Goal: Participate in discussion: Engage in conversation with other users on a specific topic

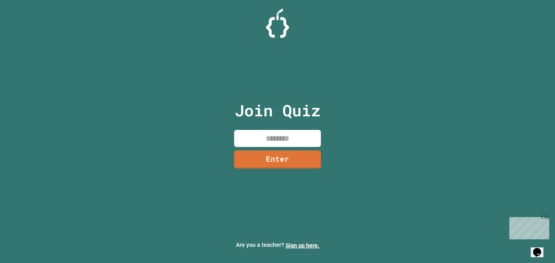
click at [304, 140] on input at bounding box center [277, 138] width 87 height 17
type input "********"
click at [292, 160] on link "Enter" at bounding box center [277, 158] width 87 height 19
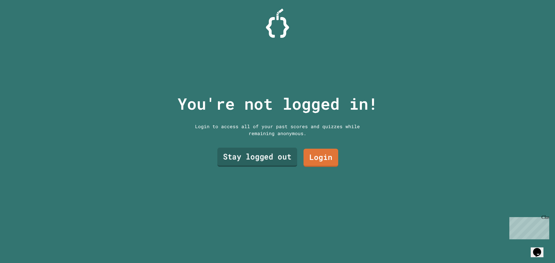
click at [284, 154] on link "Stay logged out" at bounding box center [257, 157] width 80 height 19
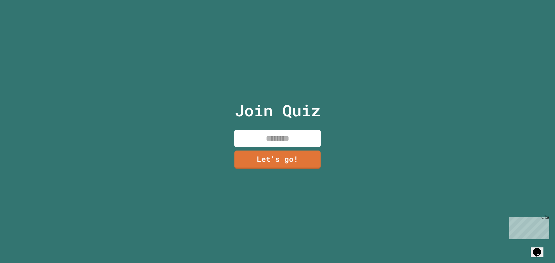
click at [288, 138] on input at bounding box center [277, 138] width 87 height 17
type input "******"
click at [295, 167] on div "Join Quiz ****** Let's go!" at bounding box center [277, 131] width 97 height 263
click at [295, 161] on link "Let's go!" at bounding box center [277, 160] width 87 height 18
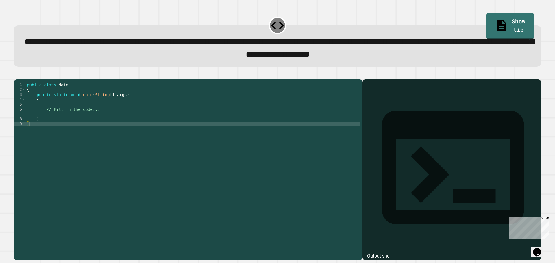
click at [80, 111] on div "public class Main { public static void main ( String [ ] args ) { // Fill in th…" at bounding box center [193, 163] width 334 height 162
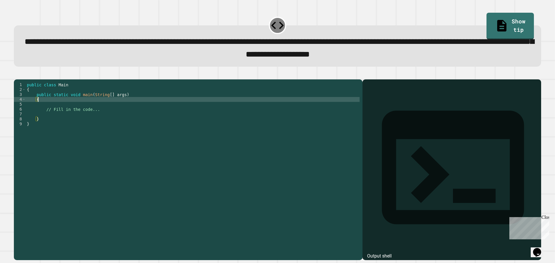
click at [82, 117] on div "public class Main { public static void main ( String [ ] args ) { // Fill in th…" at bounding box center [193, 163] width 334 height 162
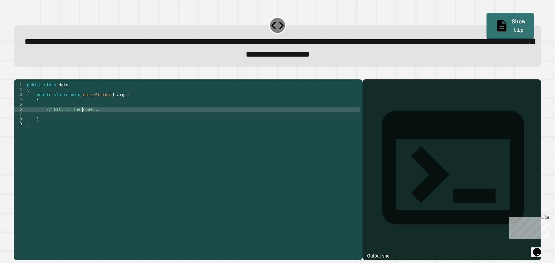
click at [86, 115] on div "public class Main { public static void main ( String [ ] args ) { // Fill in th…" at bounding box center [193, 163] width 334 height 162
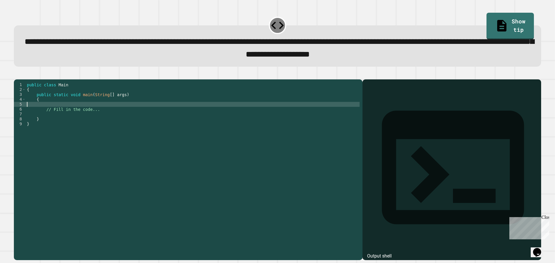
click at [85, 124] on div "public class Main { public static void main ( String [ ] args ) { // Fill in th…" at bounding box center [193, 163] width 334 height 162
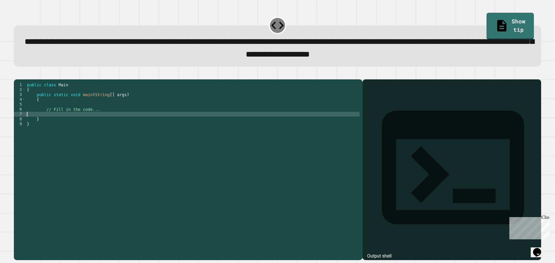
click at [88, 121] on div "public class Main { public static void main ( String [ ] args ) { // Fill in th…" at bounding box center [193, 163] width 334 height 162
click at [104, 125] on div "public class Main { public static void main ( String [ ] args ) { // Fill in th…" at bounding box center [193, 163] width 334 height 162
click at [119, 125] on div "public class Main { public static void main ( String [ ] args ) { // Fill in th…" at bounding box center [193, 163] width 334 height 162
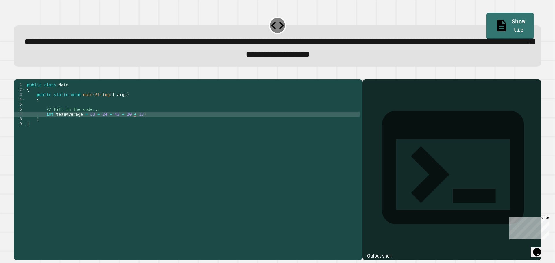
click at [85, 123] on div "public class Main { public static void main ( String [ ] args ) { // Fill in th…" at bounding box center [193, 163] width 334 height 162
click at [141, 124] on div "public class Main { public static void main ( String [ ] args ) { // Fill in th…" at bounding box center [193, 163] width 334 height 162
type textarea "**********"
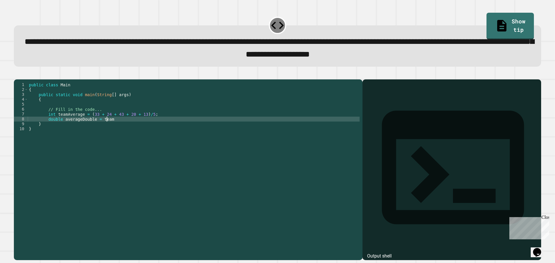
scroll to position [0, 5]
type textarea "**********"
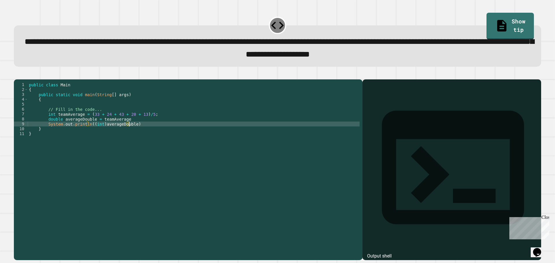
scroll to position [0, 7]
type textarea "**********"
click at [17, 75] on button "button" at bounding box center [17, 75] width 0 height 0
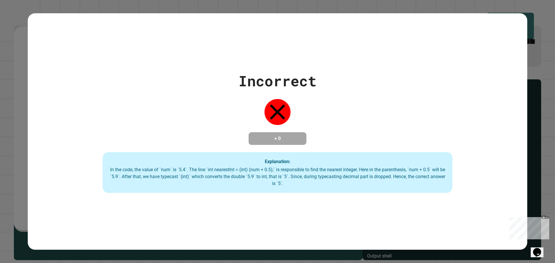
drag, startPoint x: 546, startPoint y: 217, endPoint x: 1054, endPoint y: 431, distance: 551.6
click at [546, 217] on div "Close" at bounding box center [545, 218] width 7 height 7
click at [364, 141] on div "Incorrect + 0 Explanation: In the code, the value of `num` is `5.4`. The line `…" at bounding box center [278, 131] width 500 height 123
click at [369, 175] on div "In the code, the value of `num` is `5.4`. The line `int nearestInt = (int) (num…" at bounding box center [277, 177] width 338 height 21
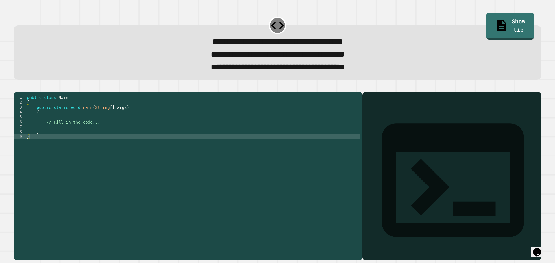
click at [106, 134] on div "public class Main { public static void main ( String [ ] args ) { // Fill in th…" at bounding box center [193, 168] width 334 height 147
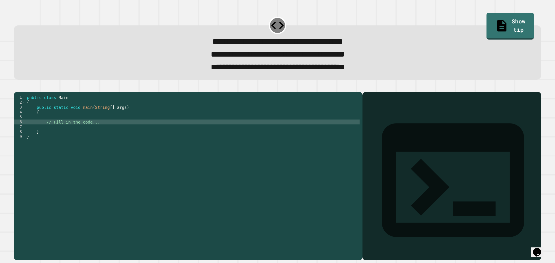
click at [105, 138] on div "public class Main { public static void main ( String [ ] args ) { // Fill in th…" at bounding box center [193, 168] width 334 height 147
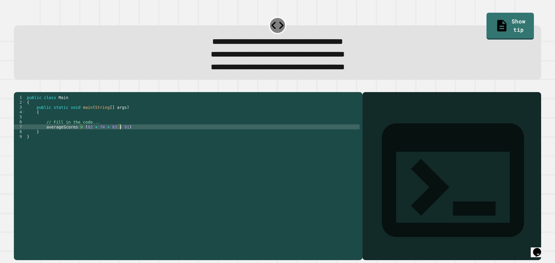
scroll to position [0, 6]
click at [125, 140] on div "public class Main { public static void main ( String [ ] args ) { // Fill in th…" at bounding box center [193, 168] width 334 height 147
click at [45, 136] on div "public class Main { public static void main ( String [ ] args ) { // Fill in th…" at bounding box center [193, 168] width 334 height 147
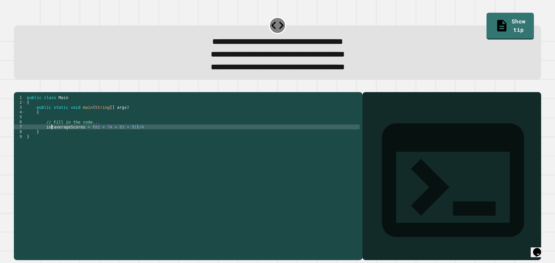
type textarea "**********"
click at [147, 141] on div "public class Main { public static void main ( String [ ] args ) { // Fill in th…" at bounding box center [193, 168] width 334 height 147
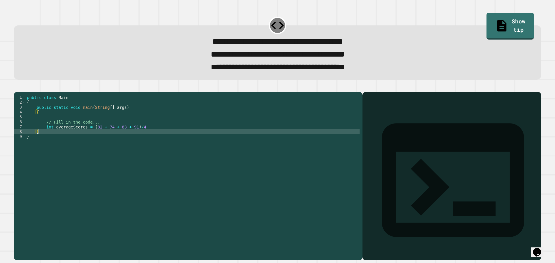
scroll to position [0, 1]
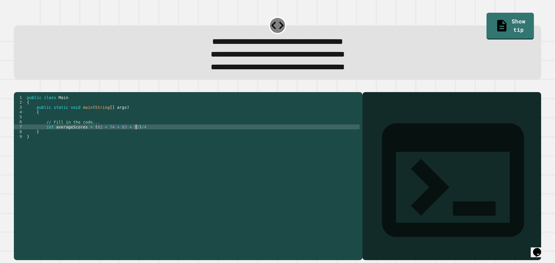
click at [147, 137] on div "public class Main { public static void main ( String [ ] args ) { // Fill in th…" at bounding box center [193, 168] width 334 height 147
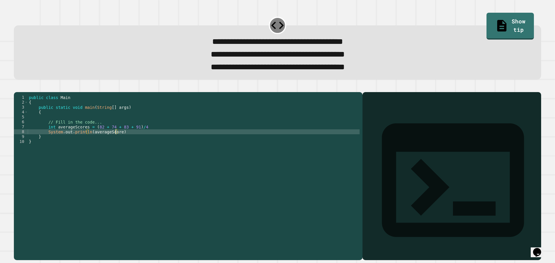
scroll to position [0, 6]
click at [139, 143] on div "public class Main { public static void main ( String [ ] args ) { // Fill in th…" at bounding box center [194, 168] width 332 height 147
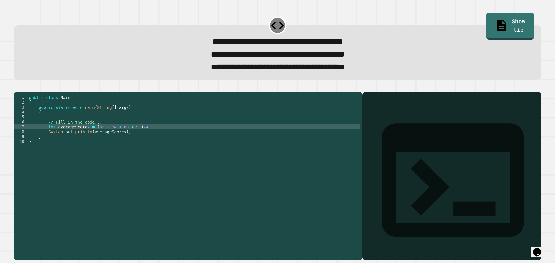
click at [144, 136] on div "public class Main { public static void main ( String [ ] args ) { // Fill in th…" at bounding box center [194, 168] width 332 height 147
click at [135, 141] on div "public class Main { public static void main ( String [ ] args ) { // Fill in th…" at bounding box center [194, 168] width 332 height 147
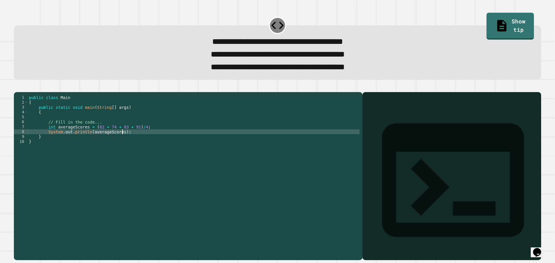
type textarea "**********"
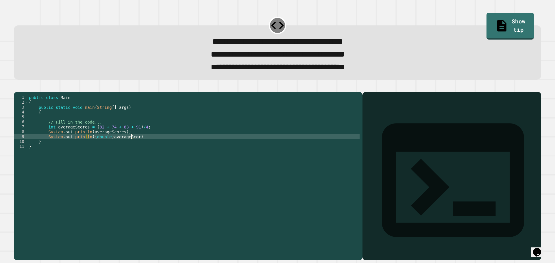
scroll to position [0, 7]
click at [146, 145] on div "public class Main { public static void main ( String [ ] args ) { // Fill in th…" at bounding box center [194, 168] width 332 height 147
click at [17, 87] on icon "button" at bounding box center [17, 87] width 0 height 0
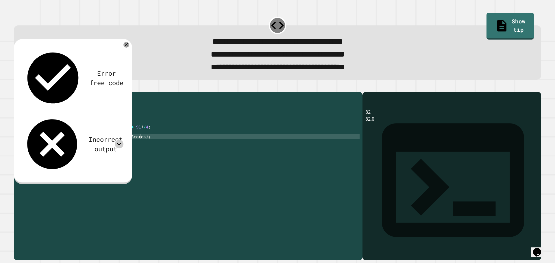
click at [120, 143] on icon at bounding box center [119, 144] width 4 height 3
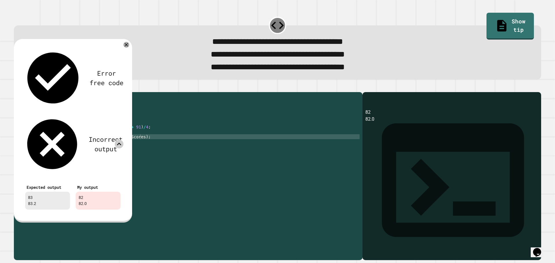
click at [120, 140] on icon at bounding box center [119, 144] width 9 height 9
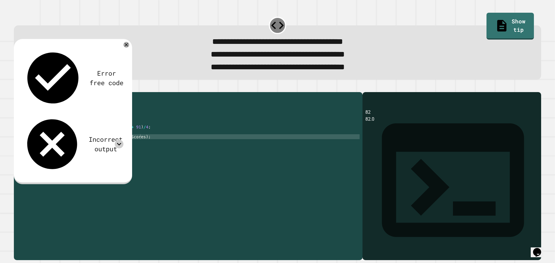
click at [53, 137] on div "public class Main { public static void main ( String [ ] args ) { // Fill in th…" at bounding box center [194, 168] width 332 height 147
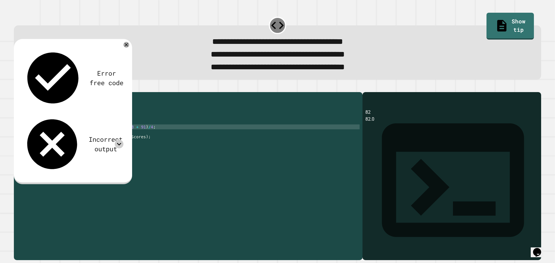
scroll to position [0, 2]
click at [90, 142] on div "public class Main { public static void main ( String [ ] args ) { // Fill in th…" at bounding box center [194, 168] width 332 height 147
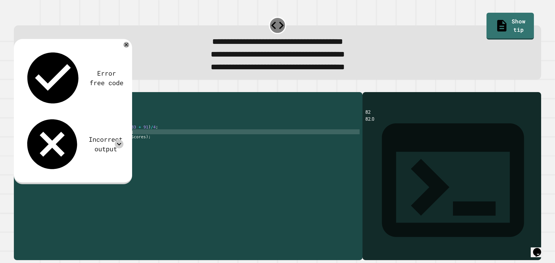
scroll to position [0, 5]
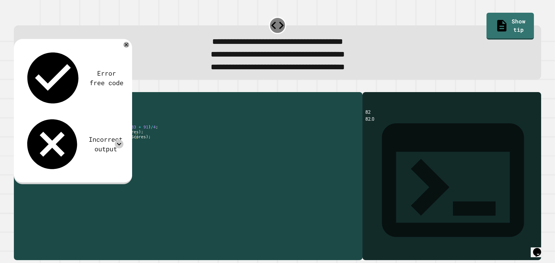
drag, startPoint x: 107, startPoint y: 147, endPoint x: 90, endPoint y: 147, distance: 16.8
click at [90, 147] on div "public class Main { public static void main ( String [ ] args ) { // Fill in th…" at bounding box center [194, 168] width 332 height 147
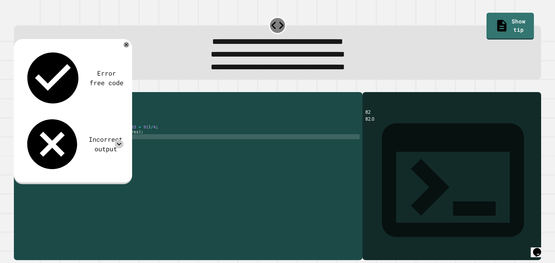
click at [17, 87] on icon "button" at bounding box center [17, 87] width 0 height 0
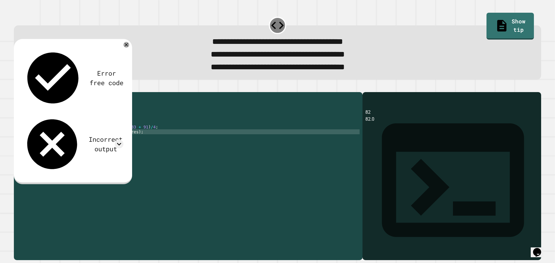
click at [96, 142] on div "public class Main { public static void main ( String [ ] args ) { // Fill in th…" at bounding box center [194, 168] width 332 height 147
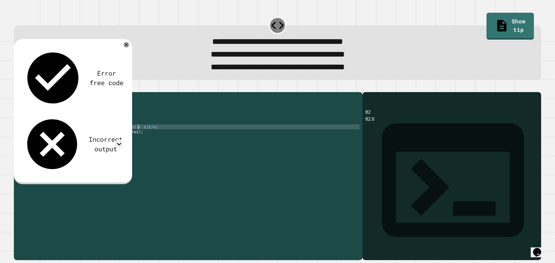
click at [138, 137] on div "public class Main { public static void main ( String [ ] args ) { // Fill in th…" at bounding box center [194, 168] width 332 height 147
click at [156, 140] on div "public class Main { public static void main ( String [ ] args ) { // Fill in th…" at bounding box center [194, 168] width 332 height 147
click at [17, 87] on icon "button" at bounding box center [17, 87] width 0 height 0
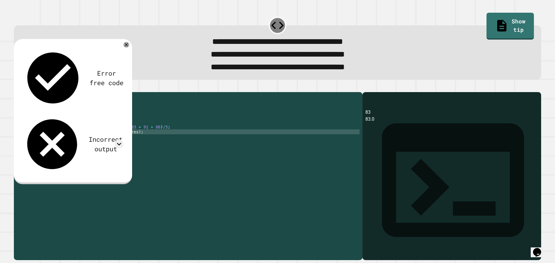
scroll to position [0, 7]
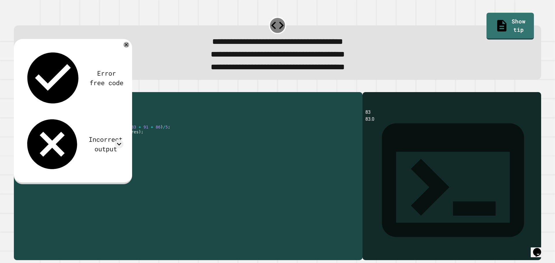
drag, startPoint x: 87, startPoint y: 142, endPoint x: 131, endPoint y: 143, distance: 44.3
click at [131, 143] on div "public class Main { public static void main ( String [ ] args ) { // Fill in th…" at bounding box center [194, 168] width 332 height 147
drag, startPoint x: 120, startPoint y: 147, endPoint x: 87, endPoint y: 148, distance: 32.4
click at [87, 148] on div "public class Main { public static void main ( String [ ] args ) { // Fill in th…" at bounding box center [194, 168] width 332 height 147
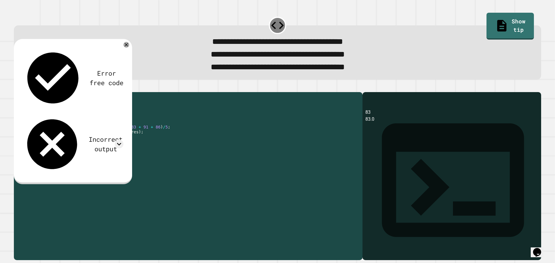
paste textarea "*****"
drag, startPoint x: 100, startPoint y: 143, endPoint x: 90, endPoint y: 143, distance: 10.4
click at [90, 143] on div "public class Main { public static void main ( String [ ] args ) { // Fill in th…" at bounding box center [194, 168] width 332 height 147
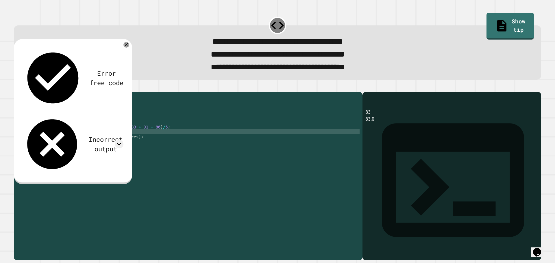
click at [17, 87] on icon "button" at bounding box center [17, 87] width 0 height 0
click at [121, 140] on icon at bounding box center [119, 144] width 9 height 9
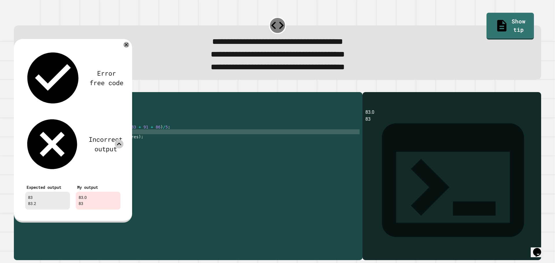
click at [119, 140] on icon at bounding box center [119, 144] width 9 height 9
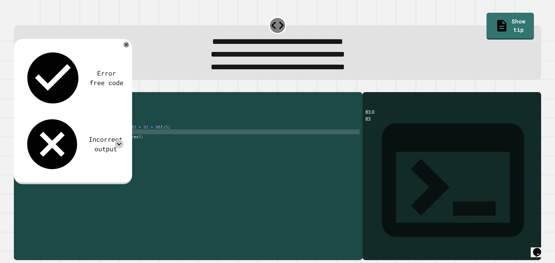
click at [118, 140] on icon at bounding box center [119, 144] width 9 height 9
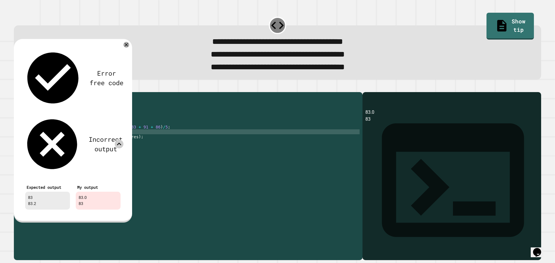
click at [118, 140] on icon at bounding box center [119, 144] width 9 height 9
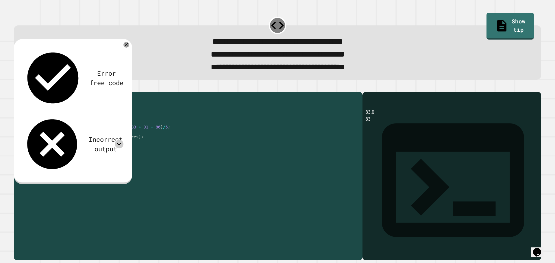
drag, startPoint x: 89, startPoint y: 147, endPoint x: 128, endPoint y: 147, distance: 39.3
click at [128, 147] on div "public class Main { public static void main ( String [ ] args ) { // Fill in th…" at bounding box center [194, 168] width 332 height 147
drag, startPoint x: 117, startPoint y: 143, endPoint x: 88, endPoint y: 141, distance: 28.7
click at [88, 141] on div "public class Main { public static void main ( String [ ] args ) { // Fill in th…" at bounding box center [194, 168] width 332 height 147
paste textarea "*****"
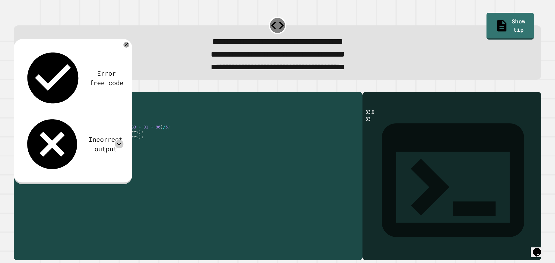
drag, startPoint x: 100, startPoint y: 147, endPoint x: 89, endPoint y: 149, distance: 10.9
click at [89, 149] on div "public class Main { public static void main ( String [ ] args ) { // Fill in th…" at bounding box center [194, 168] width 332 height 147
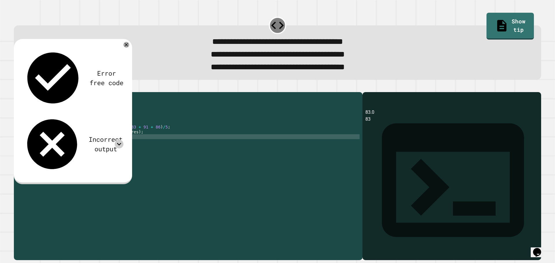
click at [134, 162] on div "public class Main { public static void main ( String [ ] args ) { // Fill in th…" at bounding box center [194, 168] width 332 height 147
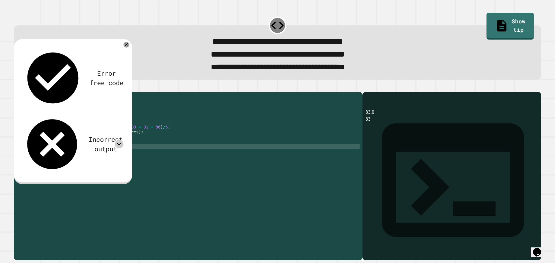
click at [134, 149] on div "public class Main { public static void main ( String [ ] args ) { // Fill in th…" at bounding box center [194, 168] width 332 height 147
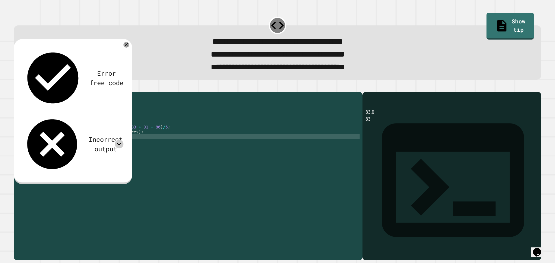
click at [164, 136] on div "public class Main { public static void main ( String [ ] args ) { // Fill in th…" at bounding box center [194, 168] width 332 height 147
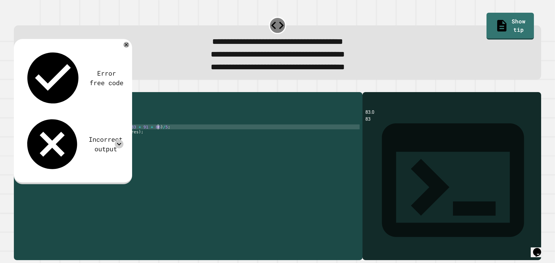
drag, startPoint x: 158, startPoint y: 142, endPoint x: 162, endPoint y: 148, distance: 6.7
click at [158, 142] on div "public class Main { public static void main ( String [ ] args ) { // Fill in th…" at bounding box center [194, 168] width 332 height 147
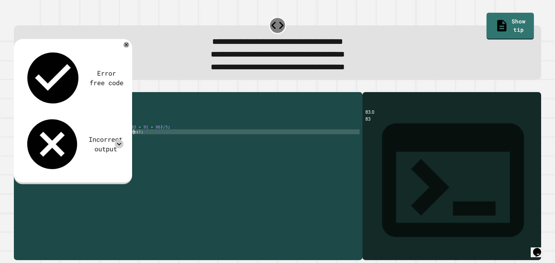
click at [164, 151] on div "public class Main { public static void main ( String [ ] args ) { // Fill in th…" at bounding box center [194, 168] width 332 height 147
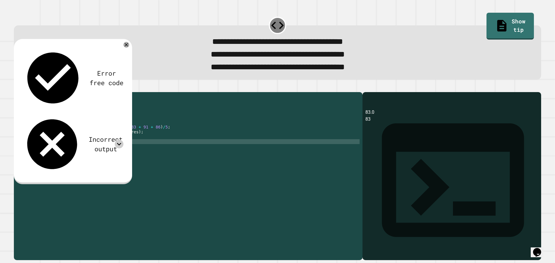
click at [165, 145] on div "public class Main { public static void main ( String [ ] args ) { // Fill in th…" at bounding box center [194, 168] width 332 height 147
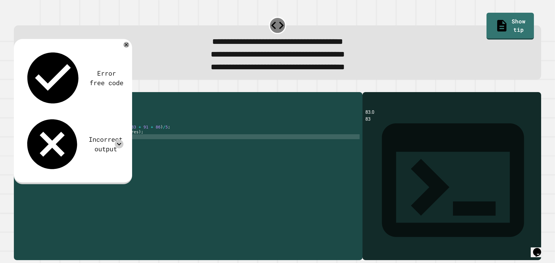
click at [165, 144] on div "public class Main { public static void main ( String [ ] args ) { // Fill in th…" at bounding box center [194, 168] width 332 height 147
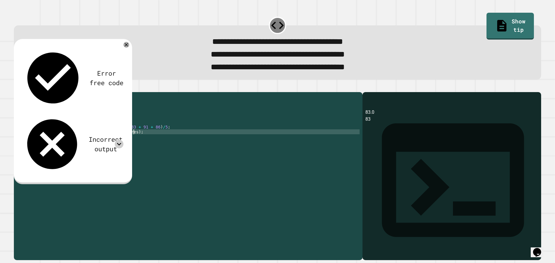
click at [17, 87] on icon "button" at bounding box center [17, 87] width 0 height 0
click at [117, 140] on icon at bounding box center [119, 144] width 9 height 9
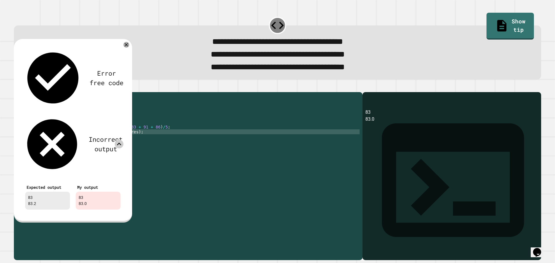
click at [119, 140] on icon at bounding box center [119, 144] width 9 height 9
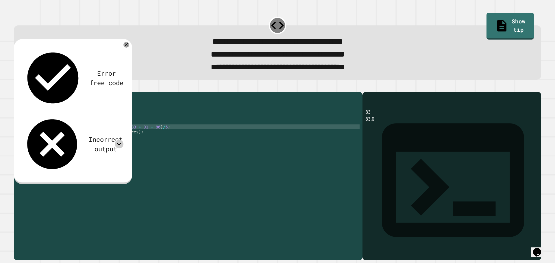
click at [104, 137] on div "public class Main { public static void main ( String [ ] args ) { // Fill in th…" at bounding box center [194, 168] width 332 height 147
click at [119, 137] on div "public class Main { public static void main ( String [ ] args ) { // Fill in th…" at bounding box center [194, 168] width 332 height 147
click at [119, 140] on div "public class Main { public static void main ( String [ ] args ) { // Fill in th…" at bounding box center [194, 168] width 332 height 147
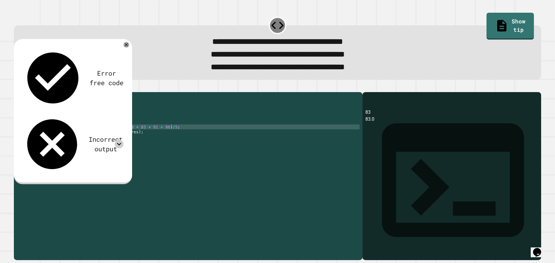
click at [135, 139] on div "public class Main { public static void main ( String [ ] args ) { // Fill in th…" at bounding box center [194, 168] width 332 height 147
click at [151, 139] on div "public class Main { public static void main ( String [ ] args ) { // Fill in th…" at bounding box center [194, 168] width 332 height 147
click at [166, 138] on div "public class Main { public static void main ( String [ ] args ) { // Fill in th…" at bounding box center [194, 168] width 332 height 147
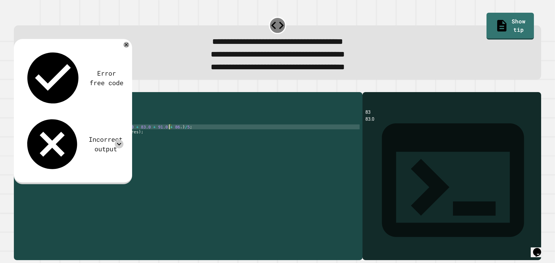
scroll to position [0, 10]
click at [178, 137] on div "public class Main { public static void main ( String [ ] args ) { // Fill in th…" at bounding box center [194, 168] width 332 height 147
type textarea "**********"
click at [16, 91] on div at bounding box center [277, 88] width 527 height 7
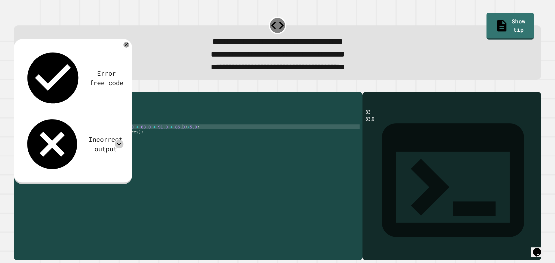
click at [17, 87] on icon "button" at bounding box center [17, 87] width 0 height 0
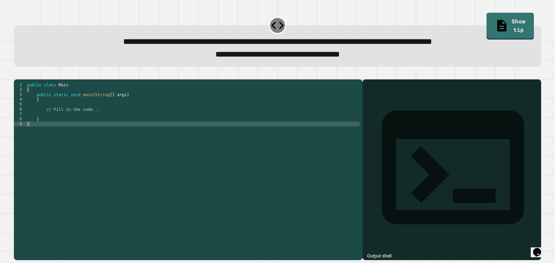
click at [70, 113] on div "public class Main { public static void main ( String [ ] args ) { // Fill in th…" at bounding box center [193, 163] width 334 height 162
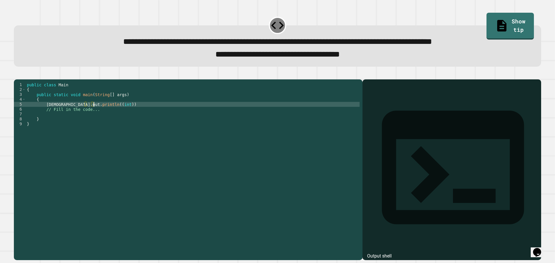
scroll to position [0, 4]
click at [96, 114] on div "public class Main { public static void main ( String [ ] args ) { Syetm . out .…" at bounding box center [193, 163] width 334 height 162
click at [129, 115] on div "public class Main { public static void main ( String [ ] args ) { Syetm . out .…" at bounding box center [193, 163] width 334 height 162
drag, startPoint x: 129, startPoint y: 114, endPoint x: 45, endPoint y: 112, distance: 83.6
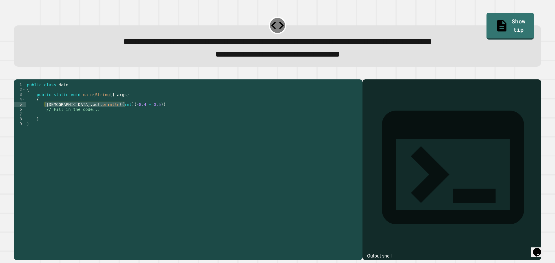
click at [45, 112] on div "public class Main { public static void main ( String [ ] args ) { Syetm . out .…" at bounding box center [193, 163] width 334 height 162
click at [50, 112] on div "public class Main { public static void main ( String [ ] args ) { Syetm . out .…" at bounding box center [193, 158] width 334 height 152
click at [56, 113] on div "public class Main { public static void main ( String [ ] args ) { Sysetm . out …" at bounding box center [193, 163] width 334 height 162
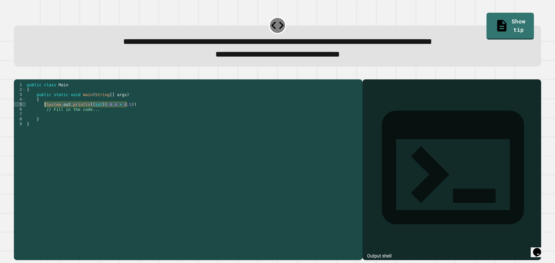
drag, startPoint x: 138, startPoint y: 113, endPoint x: 45, endPoint y: 113, distance: 92.2
click at [45, 113] on div "public class Main { public static void main ( String [ ] args ) { System . out …" at bounding box center [193, 163] width 334 height 162
type textarea "**********"
click at [140, 114] on div "public class Main { public static void main ( String [ ] args ) { System . out …" at bounding box center [193, 158] width 334 height 152
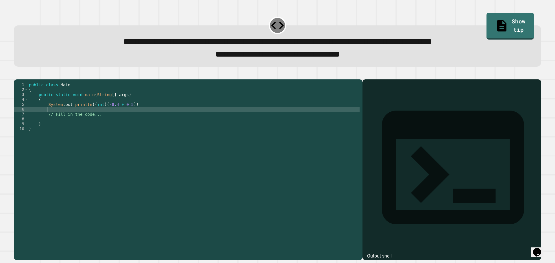
paste textarea "**********"
type textarea "**********"
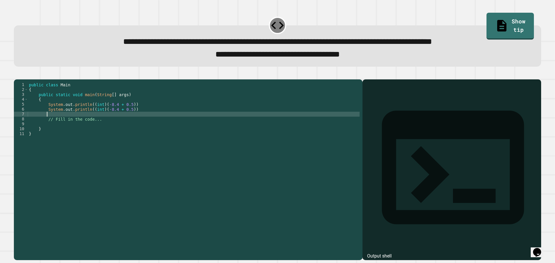
paste textarea "**********"
type textarea "**********"
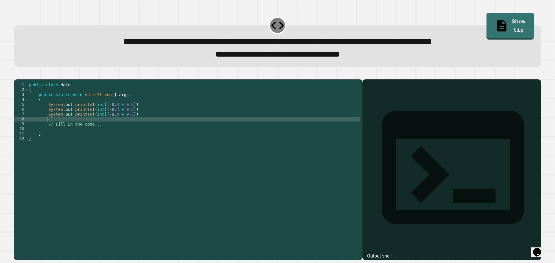
paste textarea "**********"
type textarea "**********"
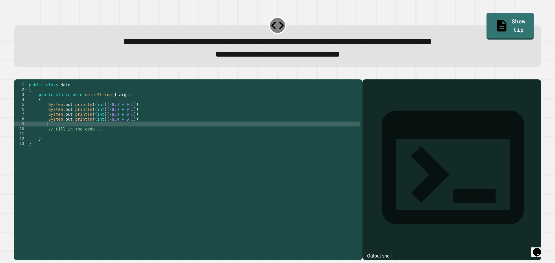
paste textarea "**********"
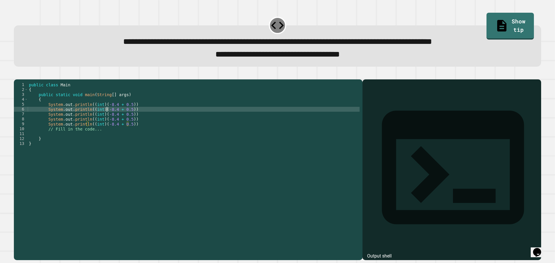
click at [107, 119] on div "public class Main { public static void main ( String [ ] args ) { System . out …" at bounding box center [194, 163] width 332 height 162
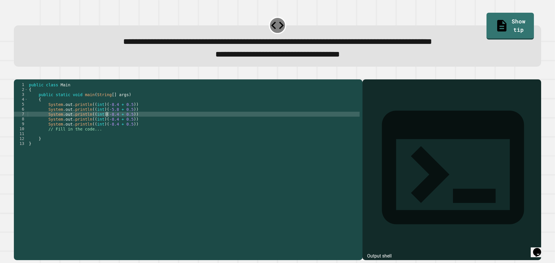
click at [106, 123] on div "public class Main { public static void main ( String [ ] args ) { System . out …" at bounding box center [194, 163] width 332 height 162
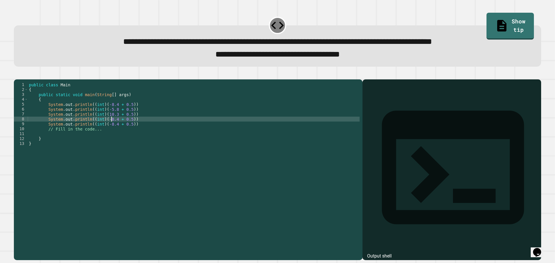
click at [110, 129] on div "public class Main { public static void main ( String [ ] args ) { System . out …" at bounding box center [194, 163] width 332 height 162
click at [112, 134] on div "public class Main { public static void main ( String [ ] args ) { System . out …" at bounding box center [194, 163] width 332 height 162
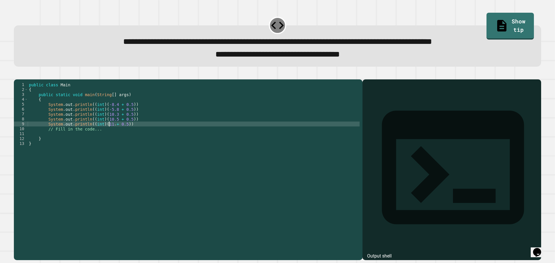
type textarea "**********"
click at [133, 135] on div "public class Main { public static void main ( String [ ] args ) { System . out …" at bounding box center [194, 163] width 332 height 162
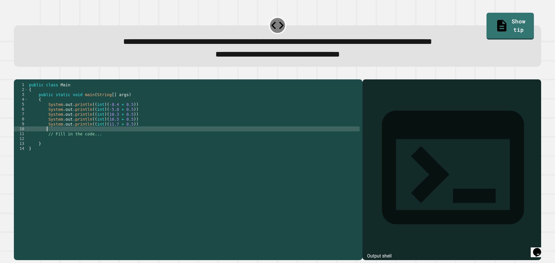
paste textarea "**********"
click at [112, 139] on div "public class Main { public static void main ( String [ ] args ) { System . out …" at bounding box center [194, 163] width 332 height 162
click at [17, 75] on icon "button" at bounding box center [17, 75] width 0 height 0
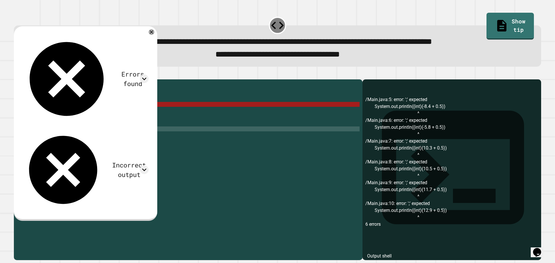
click at [158, 115] on div "public class Main { public static void main ( String [ ] args ) { System . out …" at bounding box center [194, 163] width 332 height 162
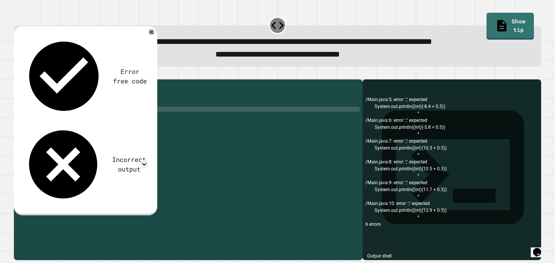
click at [152, 121] on div "public class Main { public static void main ( String [ ] args ) { System . out …" at bounding box center [194, 163] width 332 height 162
click at [149, 126] on div "public class Main { public static void main ( String [ ] args ) { System . out …" at bounding box center [194, 163] width 332 height 162
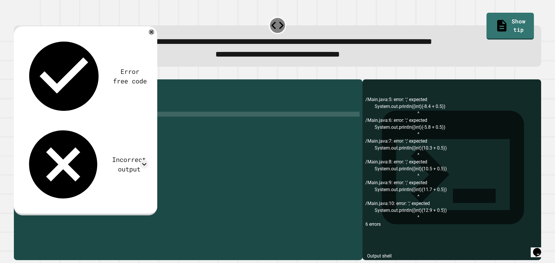
click at [148, 132] on div "public class Main { public static void main ( String [ ] args ) { System . out …" at bounding box center [194, 163] width 332 height 162
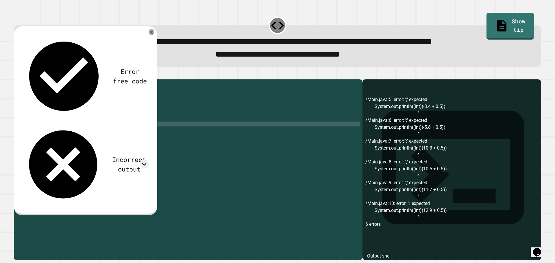
click at [148, 137] on div "public class Main { public static void main ( String [ ] args ) { System . out …" at bounding box center [194, 163] width 332 height 162
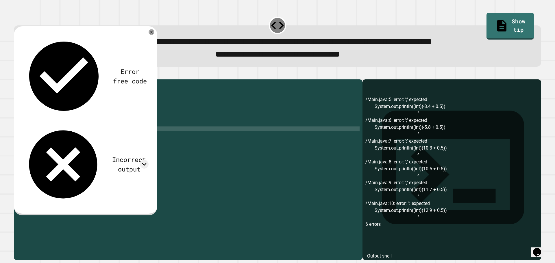
click at [145, 128] on div "public class Main { public static void main ( String [ ] args ) { System . out …" at bounding box center [194, 163] width 332 height 162
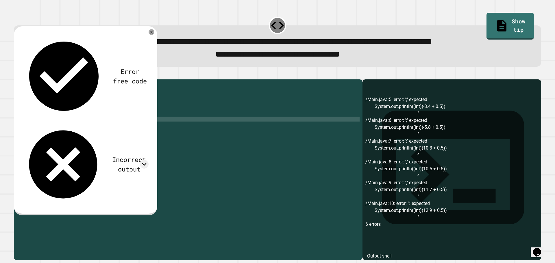
click at [17, 75] on button "button" at bounding box center [17, 75] width 0 height 0
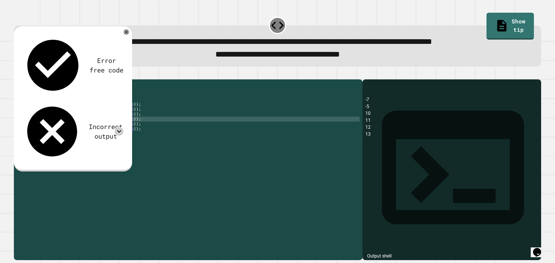
click at [120, 127] on icon at bounding box center [119, 131] width 9 height 9
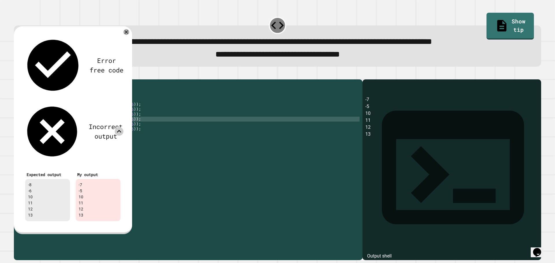
click at [119, 130] on icon at bounding box center [119, 131] width 4 height 3
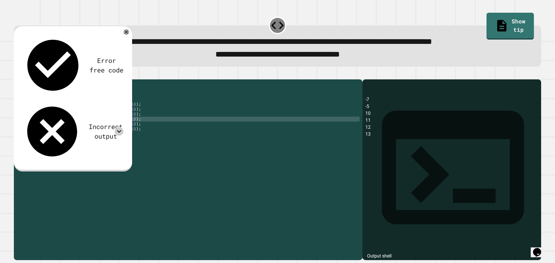
click at [116, 114] on div "public class Main { public static void main ( String [ ] args ) { System . out …" at bounding box center [194, 163] width 332 height 162
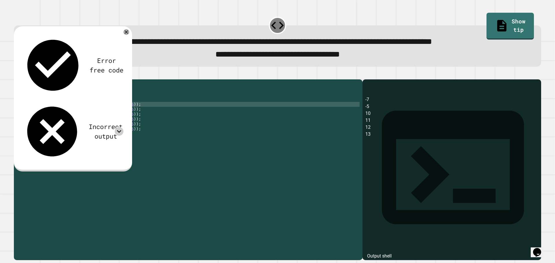
scroll to position [0, 6]
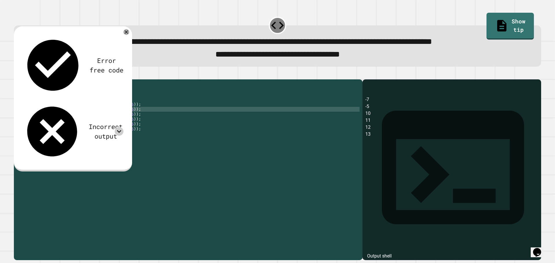
click at [116, 119] on div "public class Main { public static void main ( String [ ] args ) { System . out …" at bounding box center [194, 163] width 332 height 162
type textarea "**********"
click at [22, 80] on icon "button" at bounding box center [20, 78] width 3 height 4
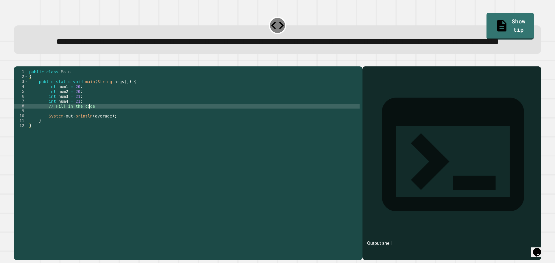
click at [97, 129] on div "public class Main { public static void main ( String args [ ]) { int num1 = 20 …" at bounding box center [194, 150] width 332 height 162
click at [102, 132] on div "public class Main { public static void main ( String args [ ]) { int num1 = 20 …" at bounding box center [194, 150] width 332 height 162
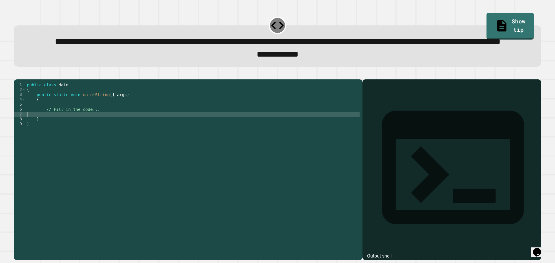
click at [61, 138] on div "public class Main { public static void main ( String [ ] args ) { // Fill in th…" at bounding box center [193, 155] width 334 height 147
type textarea "**********"
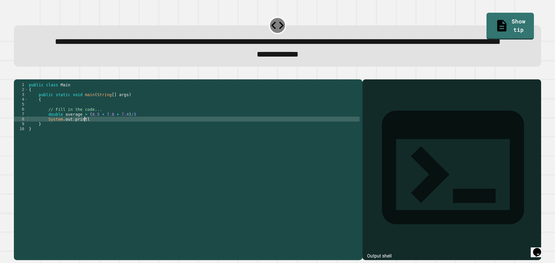
scroll to position [0, 4]
click at [138, 136] on div "public class Main { public static void main ( String [ ] args ) { // Fill in th…" at bounding box center [194, 155] width 332 height 147
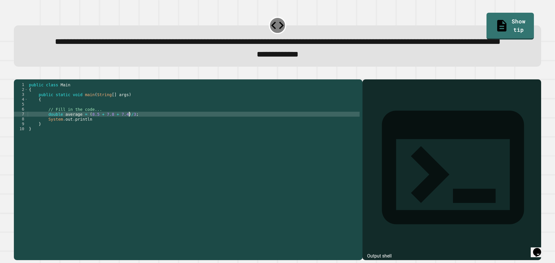
click at [130, 142] on div "public class Main { public static void main ( String [ ] args ) { // Fill in th…" at bounding box center [194, 155] width 332 height 147
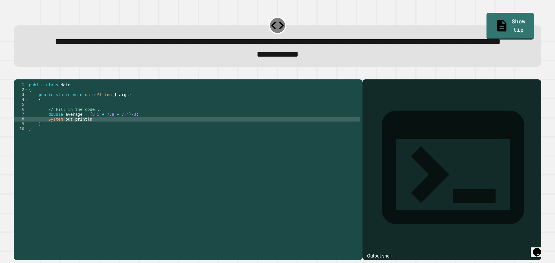
click at [127, 139] on div "public class Main { public static void main ( String [ ] args ) { // Fill in th…" at bounding box center [194, 155] width 332 height 147
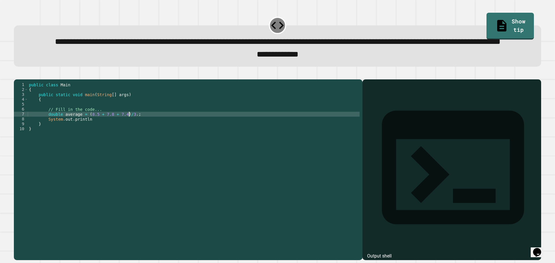
scroll to position [0, 7]
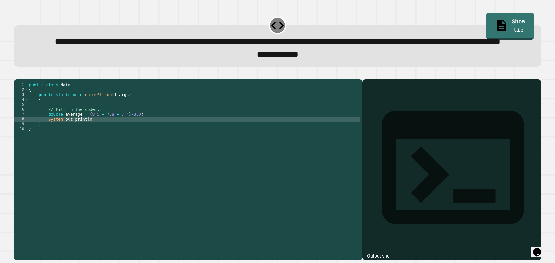
click at [102, 143] on div "public class Main { public static void main ( String [ ] args ) { // Fill in th…" at bounding box center [194, 155] width 332 height 147
click at [162, 145] on div "public class Main { public static void main ( String [ ] args ) { // Fill in th…" at bounding box center [194, 155] width 332 height 147
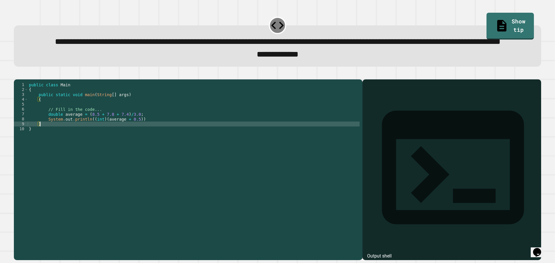
scroll to position [0, 1]
click at [161, 142] on div "public class Main { public static void main ( String [ ] args ) { // Fill in th…" at bounding box center [194, 155] width 332 height 147
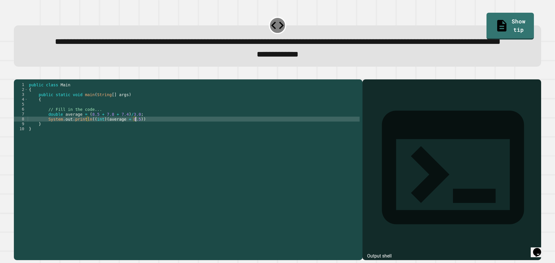
scroll to position [0, 7]
type textarea "**********"
click at [17, 75] on icon "button" at bounding box center [17, 75] width 0 height 0
